Goal: Information Seeking & Learning: Learn about a topic

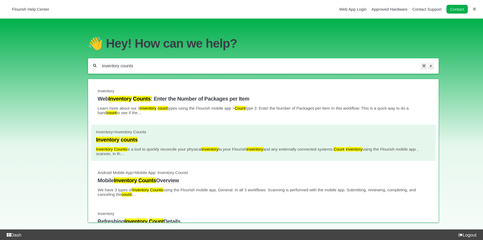
type input "inventory counts"
click at [129, 142] on mark "counts" at bounding box center [129, 140] width 17 height 6
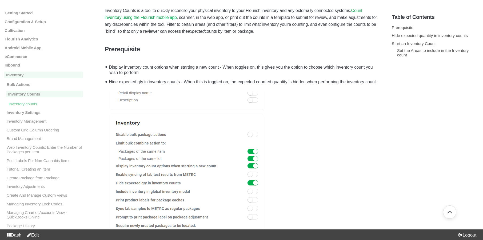
scroll to position [103, 0]
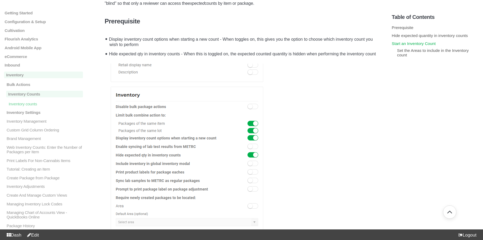
click at [408, 45] on link "Start an Inventory Count" at bounding box center [413, 43] width 44 height 5
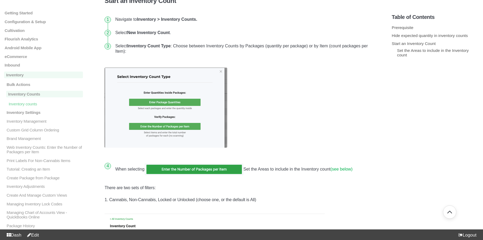
click at [38, 235] on link "Edit" at bounding box center [32, 235] width 14 height 5
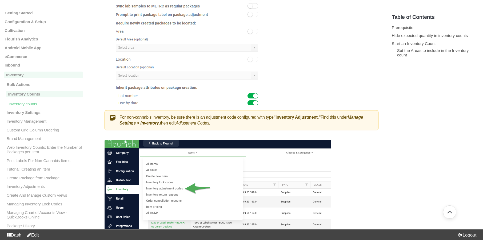
scroll to position [0, 0]
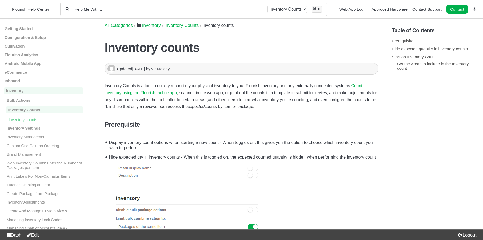
click at [147, 13] on div "All categories Inventory Inventory Counts ⌘ K" at bounding box center [193, 9] width 266 height 13
click at [145, 11] on input "Help Me With..." at bounding box center [168, 9] width 189 height 5
paste input "Inventory counts"
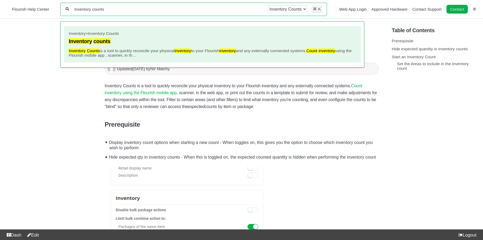
type input "Inventory counts"
click at [137, 45] on link "Inventory > Inventory Counts Inventory counts Inventory Counts is a tool to qui…" at bounding box center [211, 44] width 287 height 27
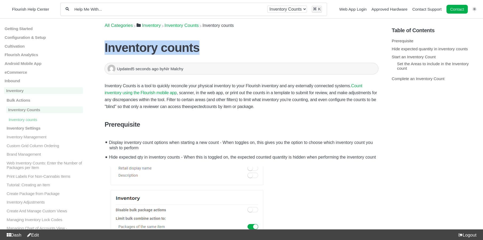
drag, startPoint x: 195, startPoint y: 47, endPoint x: 104, endPoint y: 44, distance: 90.7
click at [104, 44] on h1 "Inventory counts" at bounding box center [241, 47] width 274 height 14
copy h1 "Inventory counts"
click at [411, 81] on link "Complete an Inventory Count" at bounding box center [417, 78] width 53 height 5
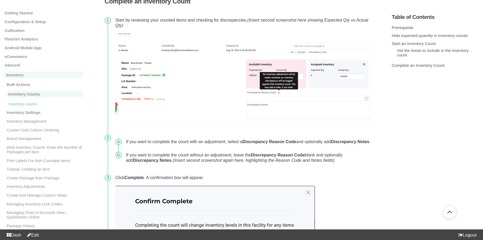
click at [38, 234] on link "Edit" at bounding box center [32, 235] width 14 height 5
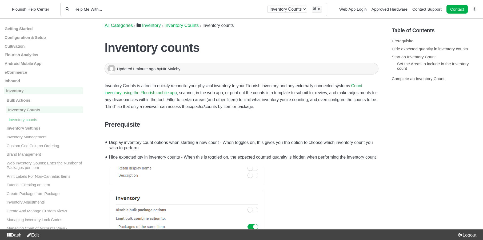
click at [162, 11] on input "Help Me With..." at bounding box center [168, 9] width 189 height 5
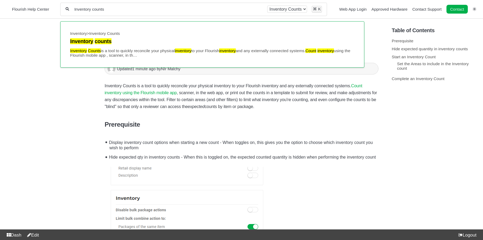
type input "Inventory counts"
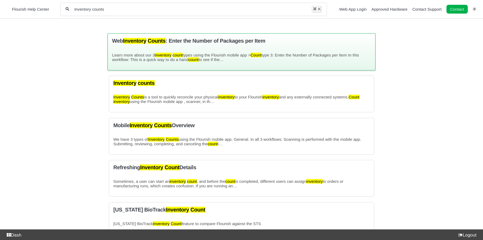
click at [211, 48] on div "Web Inventory Counts : Enter the Number of Packages per Item Learn more about o…" at bounding box center [241, 51] width 268 height 37
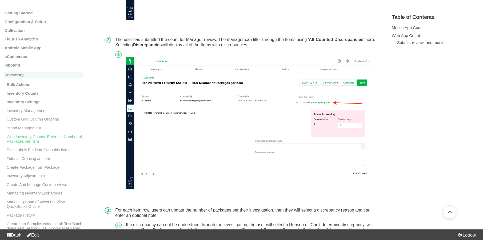
scroll to position [912, 0]
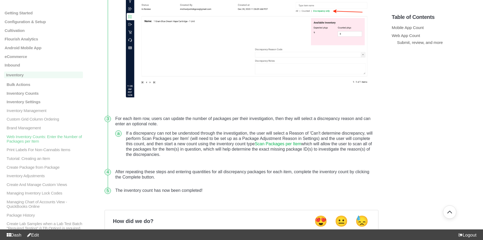
click at [38, 234] on link "Edit" at bounding box center [32, 235] width 14 height 5
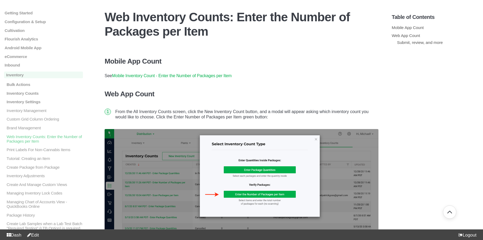
scroll to position [0, 0]
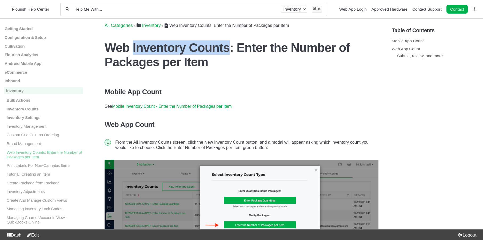
drag, startPoint x: 220, startPoint y: 50, endPoint x: 132, endPoint y: 44, distance: 87.8
click at [132, 44] on h1 "Web Inventory Counts: Enter the Number of Packages per Item" at bounding box center [241, 54] width 274 height 29
copy h1 "Inventory Counts"
click at [121, 4] on div "All categories Inventory ⌘ K" at bounding box center [193, 9] width 266 height 13
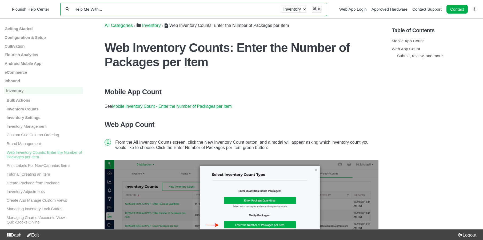
click at [120, 7] on input "Help Me With..." at bounding box center [175, 9] width 202 height 5
paste input "Inventory Counts"
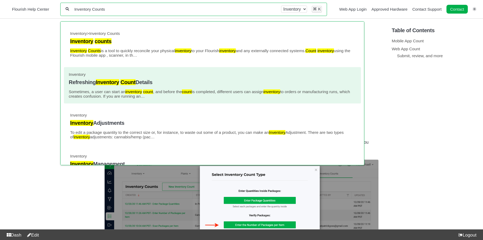
type input "Inventory Counts"
click at [126, 80] on link "Inventory Refreshing Inventory Count Details Sometimes, a user can start an inv…" at bounding box center [211, 85] width 287 height 27
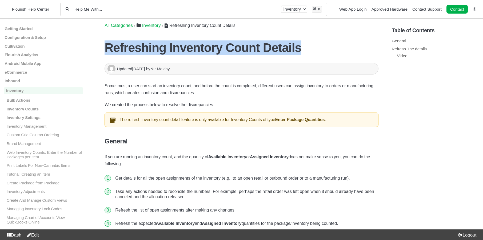
drag, startPoint x: 288, startPoint y: 50, endPoint x: 107, endPoint y: 43, distance: 181.6
click at [107, 43] on h1 "Refreshing Inventory Count Details" at bounding box center [241, 47] width 274 height 14
copy h1 "Refreshing Inventory Count Details"
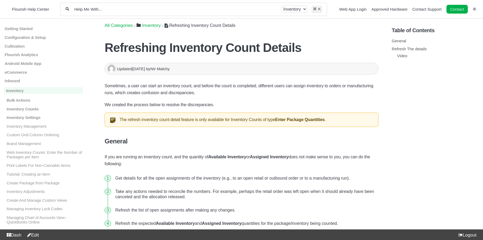
click at [110, 88] on p "Sometimes, a user can start an inventory count, and before the count is complet…" at bounding box center [241, 90] width 274 height 14
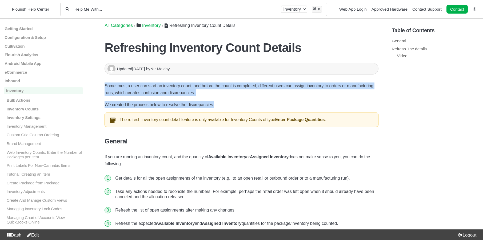
drag, startPoint x: 104, startPoint y: 84, endPoint x: 234, endPoint y: 104, distance: 131.6
copy div "Sometimes, a user can start an inventory count, and before the count is complet…"
click at [162, 14] on div "All categories Inventory ⌘ K" at bounding box center [193, 9] width 266 height 13
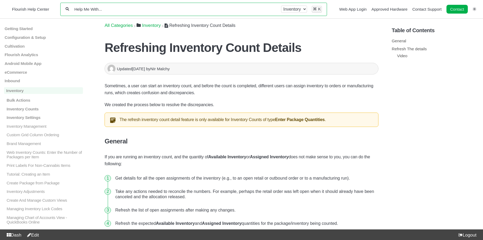
click at [151, 10] on input "Help Me With..." at bounding box center [175, 9] width 202 height 5
paste input "External Lab Test Result"
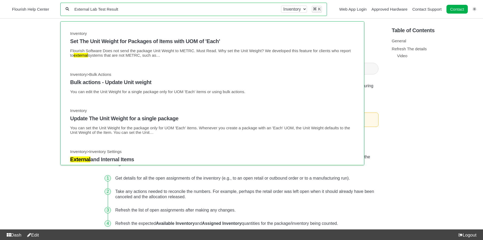
type input "External Lab Test Result"
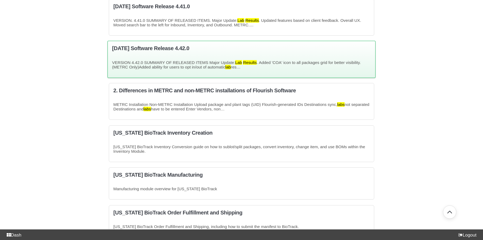
scroll to position [206, 0]
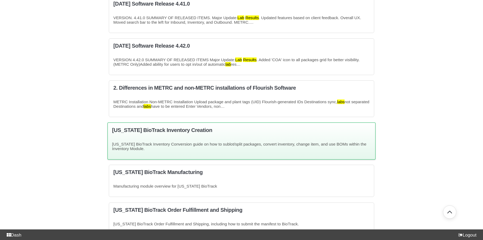
click at [193, 140] on div "[US_STATE] BioTrack Inventory Creation [US_STATE] BioTrack Inventory Conversion…" at bounding box center [241, 141] width 268 height 37
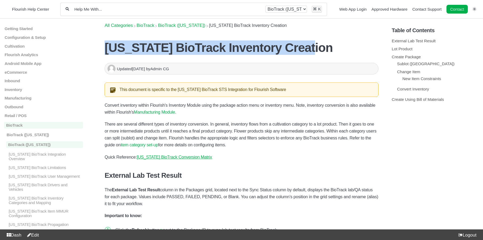
drag, startPoint x: 171, startPoint y: 56, endPoint x: 105, endPoint y: 51, distance: 66.6
click at [105, 51] on h1 "[US_STATE] BioTrack Inventory Creation" at bounding box center [241, 47] width 274 height 14
copy h1 "[US_STATE] BioTrack Inventory Creation"
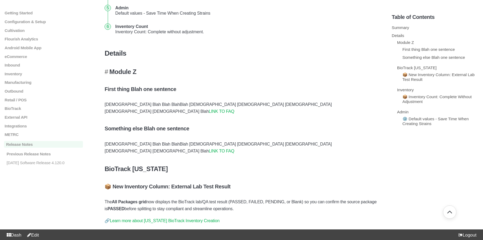
scroll to position [213, 0]
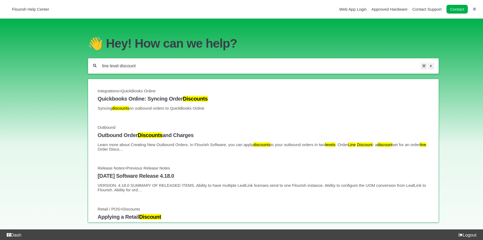
type input "line level discount"
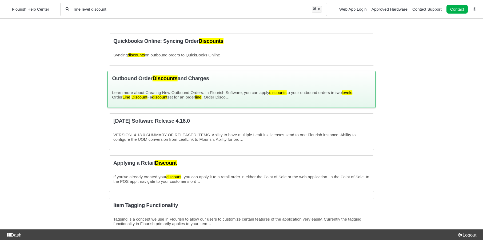
click at [244, 87] on div "Outbound Order Discounts and Charges Learn more about Creating New Outbound Ord…" at bounding box center [241, 89] width 268 height 37
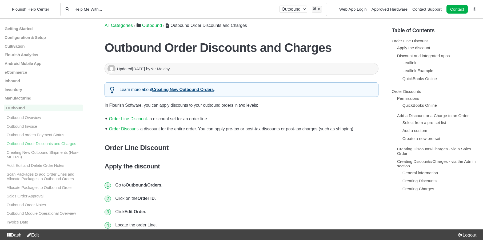
click at [137, 120] on link "Order Line Discount" at bounding box center [128, 119] width 38 height 5
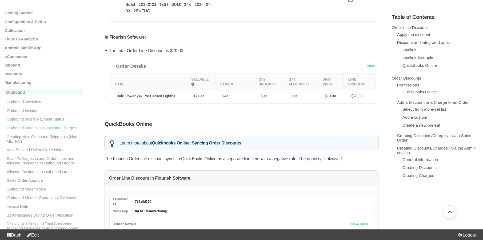
scroll to position [551, 0]
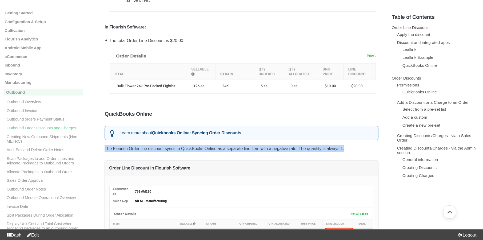
drag, startPoint x: 353, startPoint y: 148, endPoint x: 106, endPoint y: 151, distance: 247.8
click at [106, 151] on p "The Flourish Order line discount syncs to QuickBooks Online as a separate line …" at bounding box center [241, 148] width 274 height 7
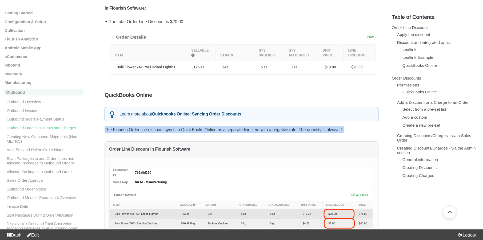
scroll to position [582, 0]
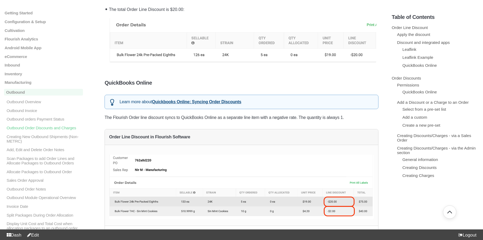
click at [352, 118] on p "The Flourish Order line discount syncs to QuickBooks Online as a separate line …" at bounding box center [241, 117] width 274 height 7
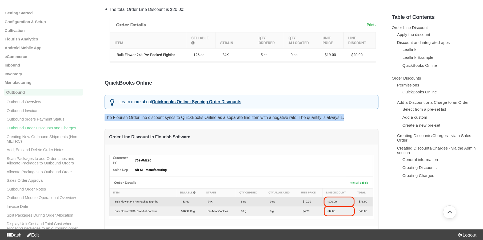
drag, startPoint x: 318, startPoint y: 115, endPoint x: 105, endPoint y: 119, distance: 213.5
click at [105, 119] on p "The Flourish Order line discount syncs to QuickBooks Online as a separate line …" at bounding box center [241, 117] width 274 height 7
copy p "The Flourish Order line discount syncs to QuickBooks Online as a separate line …"
click at [219, 103] on link "Quickbooks Online: Syncing Order Discounts" at bounding box center [196, 102] width 89 height 5
